Goal: Use online tool/utility: Utilize a website feature to perform a specific function

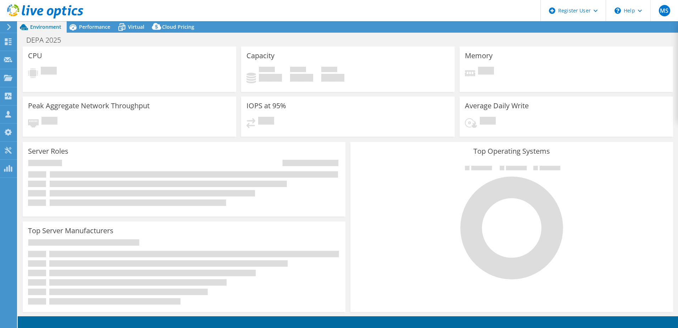
select select "USD"
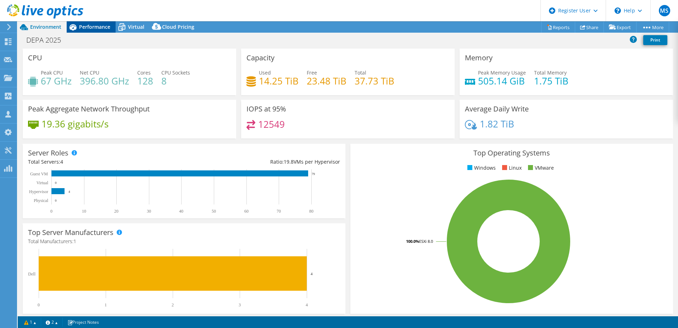
click at [99, 29] on span "Performance" at bounding box center [94, 26] width 31 height 7
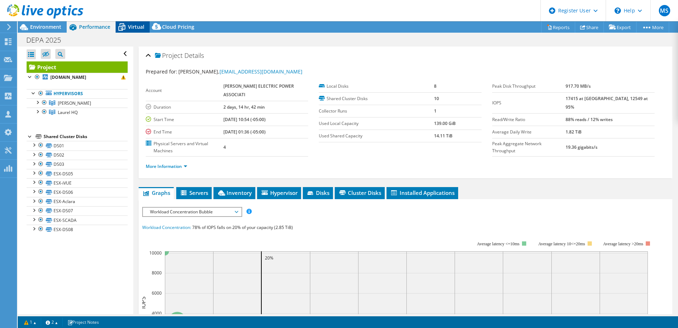
click at [125, 28] on icon at bounding box center [122, 27] width 12 height 12
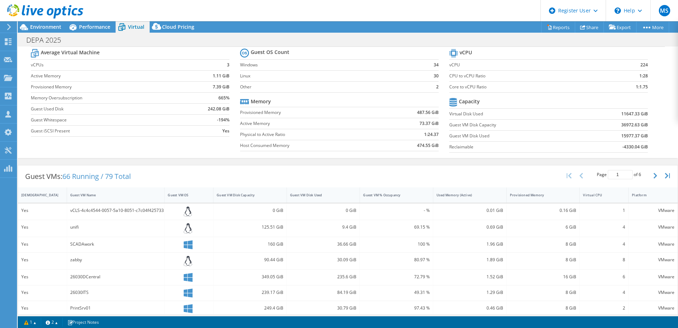
scroll to position [25, 0]
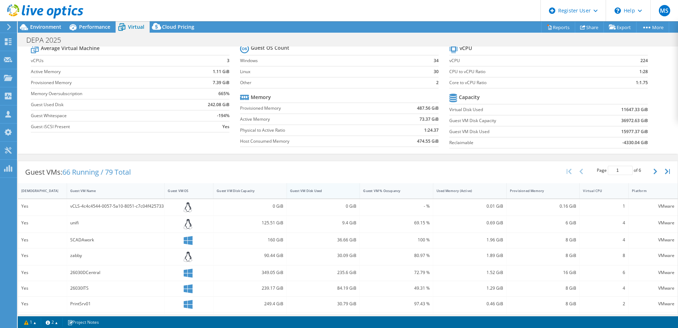
click at [319, 189] on div "Guest VM Disk Used" at bounding box center [319, 190] width 58 height 5
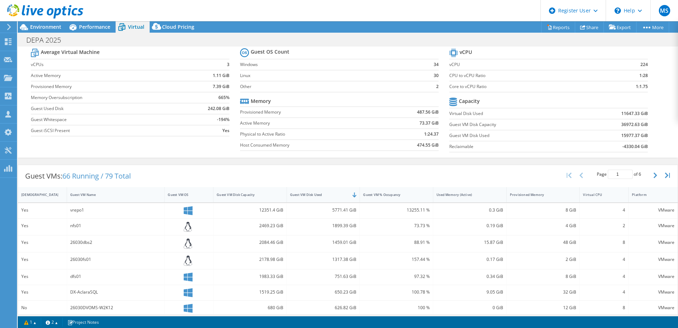
scroll to position [15, 0]
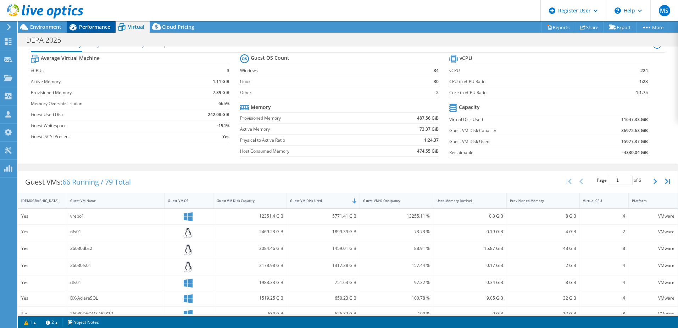
click at [80, 25] on span "Performance" at bounding box center [94, 26] width 31 height 7
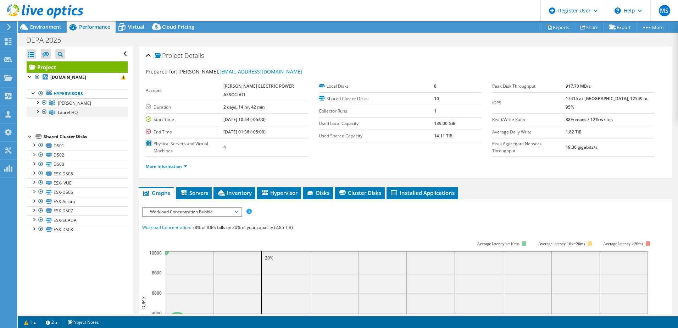
click at [37, 111] on div at bounding box center [37, 110] width 7 height 7
click at [37, 102] on div at bounding box center [37, 101] width 7 height 7
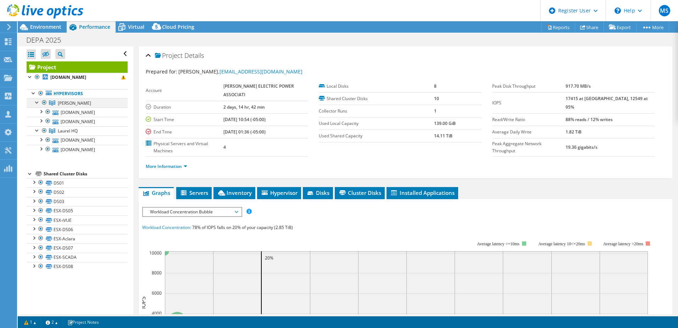
click at [45, 101] on div at bounding box center [44, 102] width 7 height 9
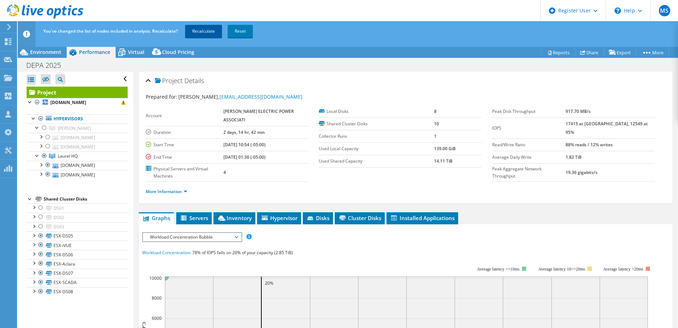
click at [199, 30] on link "Recalculate" at bounding box center [203, 31] width 37 height 13
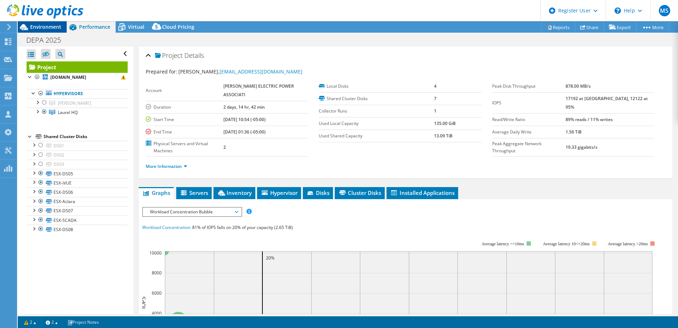
click at [46, 29] on span "Environment" at bounding box center [45, 26] width 31 height 7
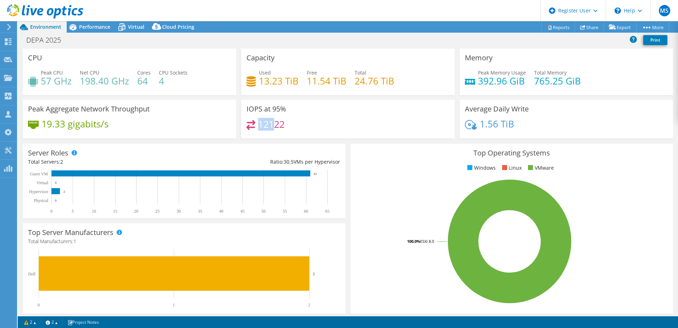
drag, startPoint x: 258, startPoint y: 126, endPoint x: 274, endPoint y: 125, distance: 16.0
click at [274, 125] on h4 "12122" at bounding box center [271, 124] width 27 height 8
click at [369, 134] on div "12122" at bounding box center [347, 127] width 203 height 15
click at [90, 25] on span "Performance" at bounding box center [94, 26] width 31 height 7
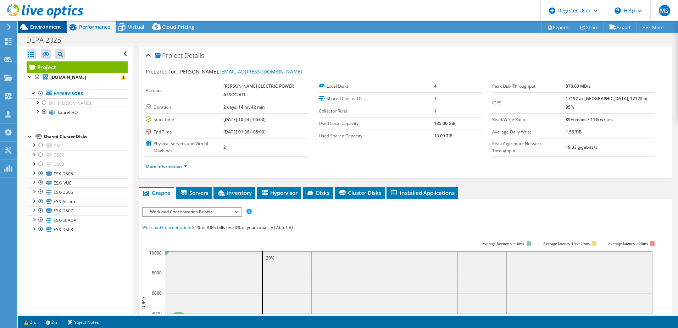
click at [47, 25] on span "Environment" at bounding box center [45, 26] width 31 height 7
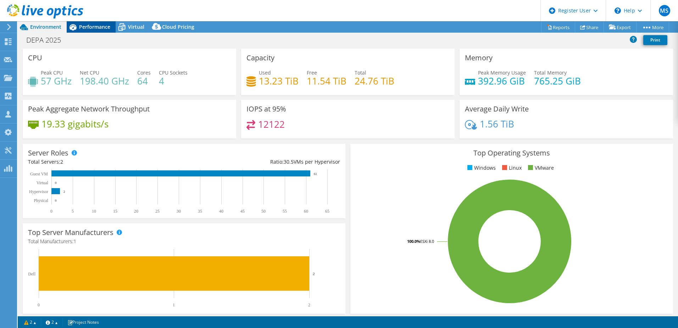
click at [94, 28] on span "Performance" at bounding box center [94, 26] width 31 height 7
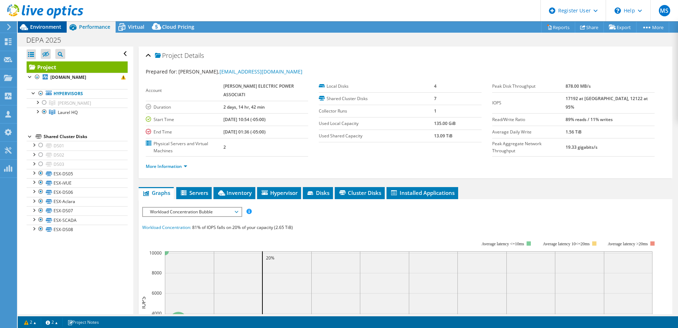
click at [36, 25] on span "Environment" at bounding box center [45, 26] width 31 height 7
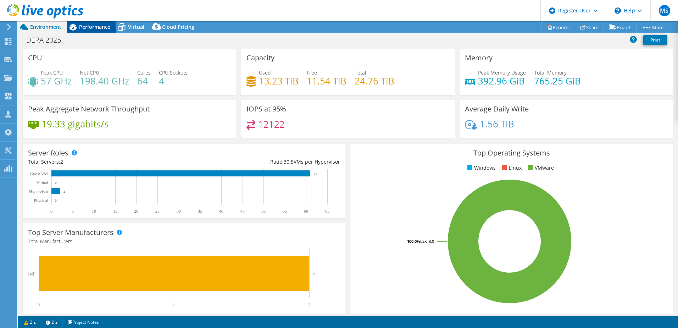
click at [80, 26] on span "Performance" at bounding box center [94, 26] width 31 height 7
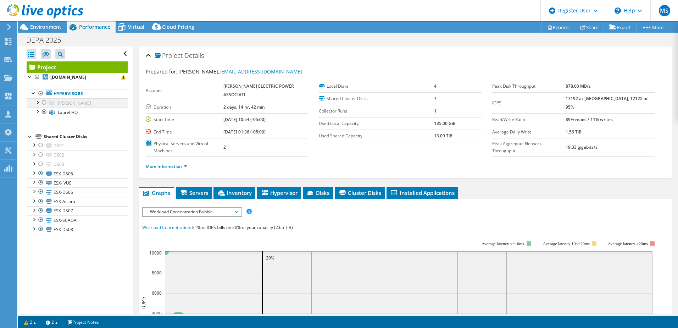
click at [44, 102] on div at bounding box center [44, 102] width 7 height 9
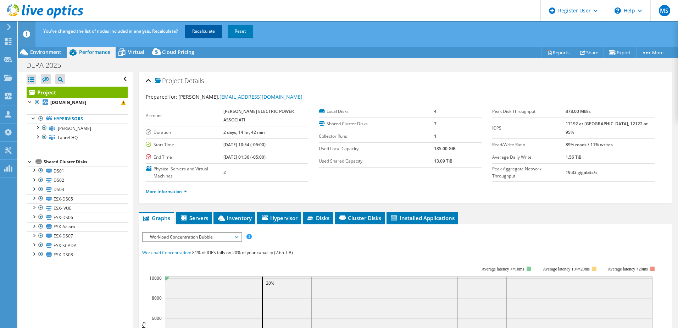
click at [202, 32] on link "Recalculate" at bounding box center [203, 31] width 37 height 13
click at [44, 136] on div at bounding box center [44, 137] width 7 height 9
click at [44, 137] on div at bounding box center [44, 137] width 7 height 9
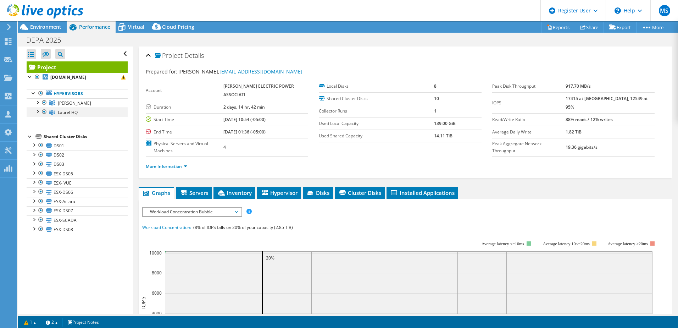
click at [44, 112] on div at bounding box center [44, 111] width 7 height 9
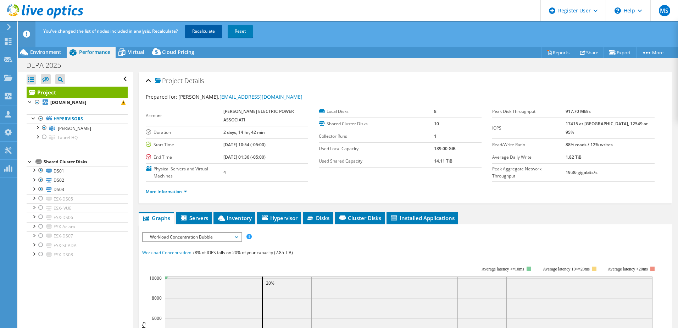
click at [201, 29] on link "Recalculate" at bounding box center [203, 31] width 37 height 13
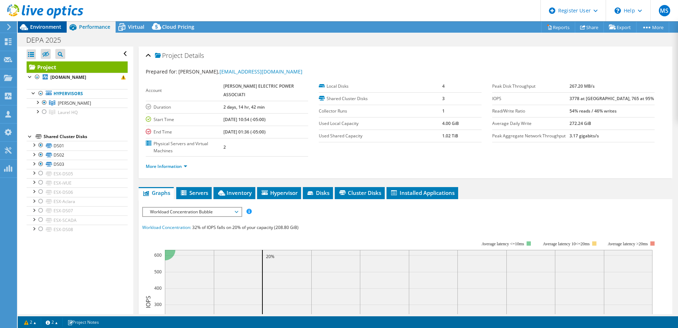
click at [50, 27] on span "Environment" at bounding box center [45, 26] width 31 height 7
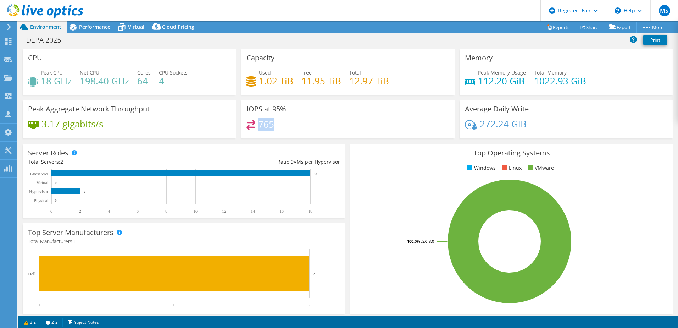
drag, startPoint x: 273, startPoint y: 123, endPoint x: 258, endPoint y: 122, distance: 15.3
click at [258, 122] on div "765" at bounding box center [347, 127] width 203 height 15
click at [83, 28] on span "Performance" at bounding box center [94, 26] width 31 height 7
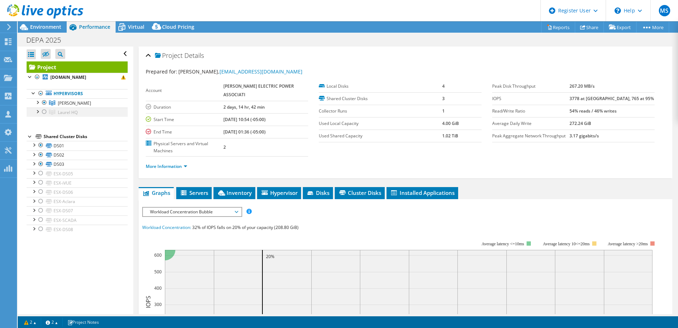
click at [44, 110] on div at bounding box center [44, 111] width 7 height 9
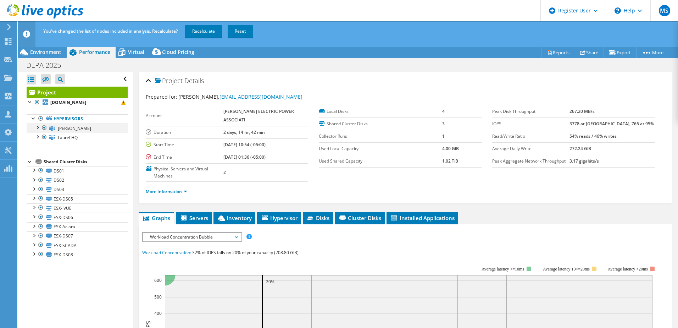
click at [45, 127] on div at bounding box center [44, 127] width 7 height 9
click at [205, 34] on link "Recalculate" at bounding box center [203, 31] width 37 height 13
